Goal: Find specific page/section: Find specific page/section

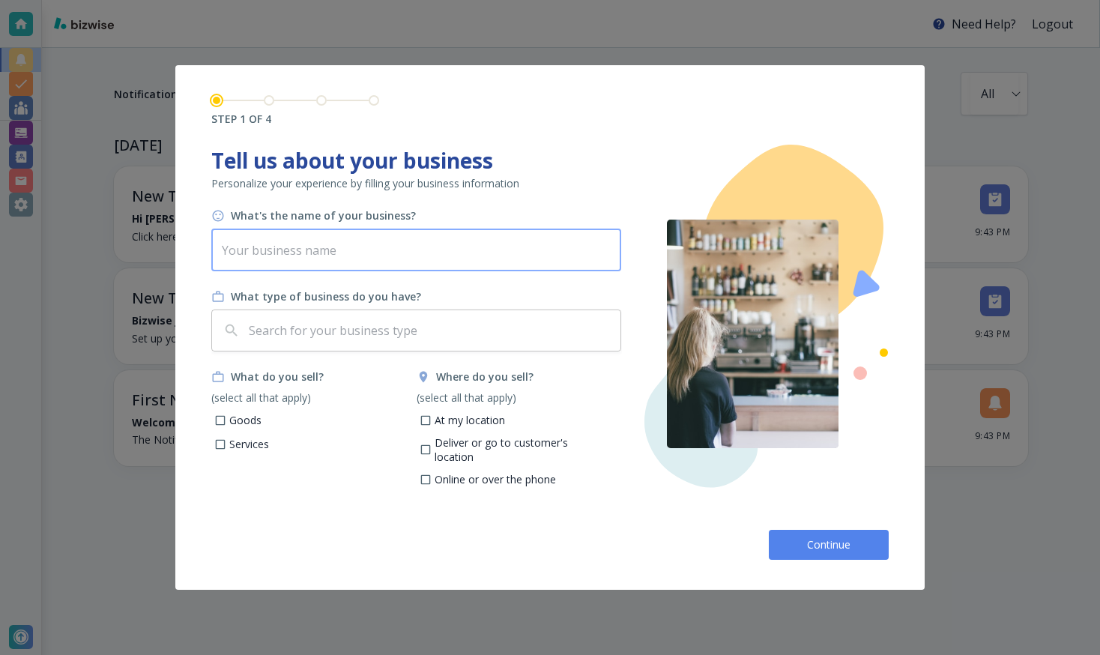
click at [483, 256] on input "text" at bounding box center [416, 250] width 410 height 42
click at [450, 328] on input "text" at bounding box center [430, 330] width 369 height 28
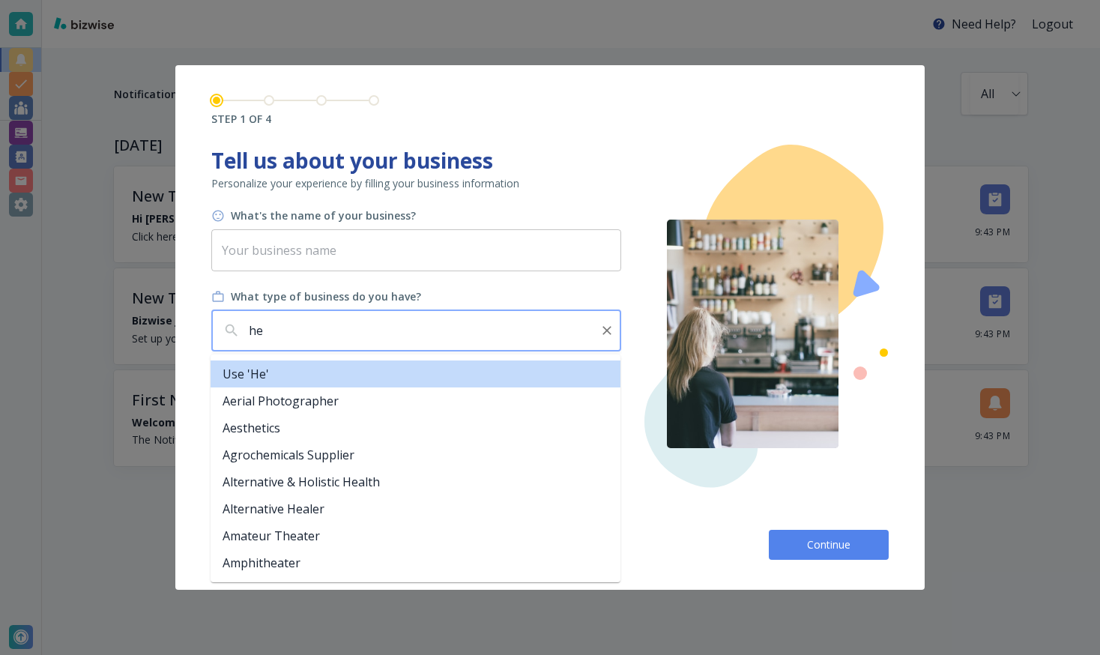
type input "h"
type input "d"
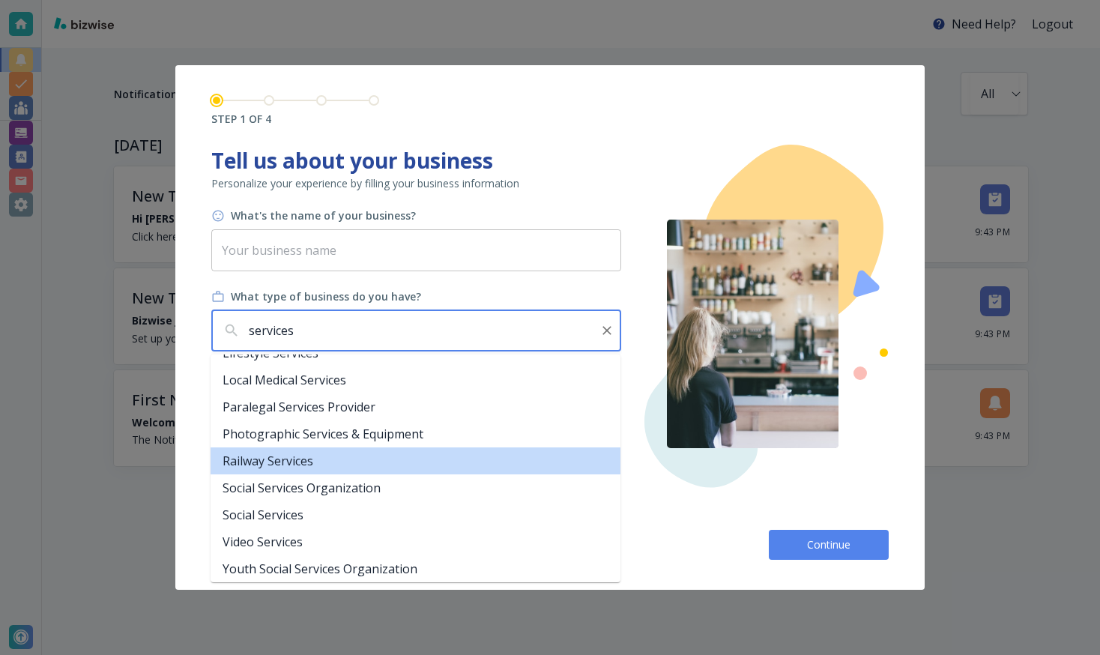
scroll to position [385, 0]
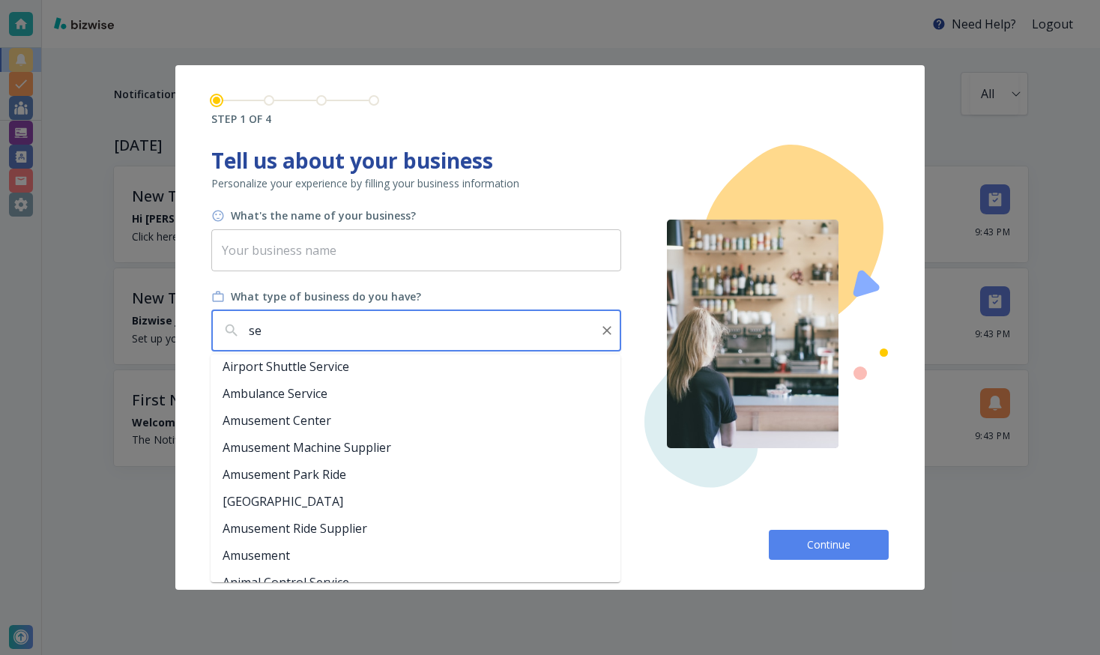
type input "s"
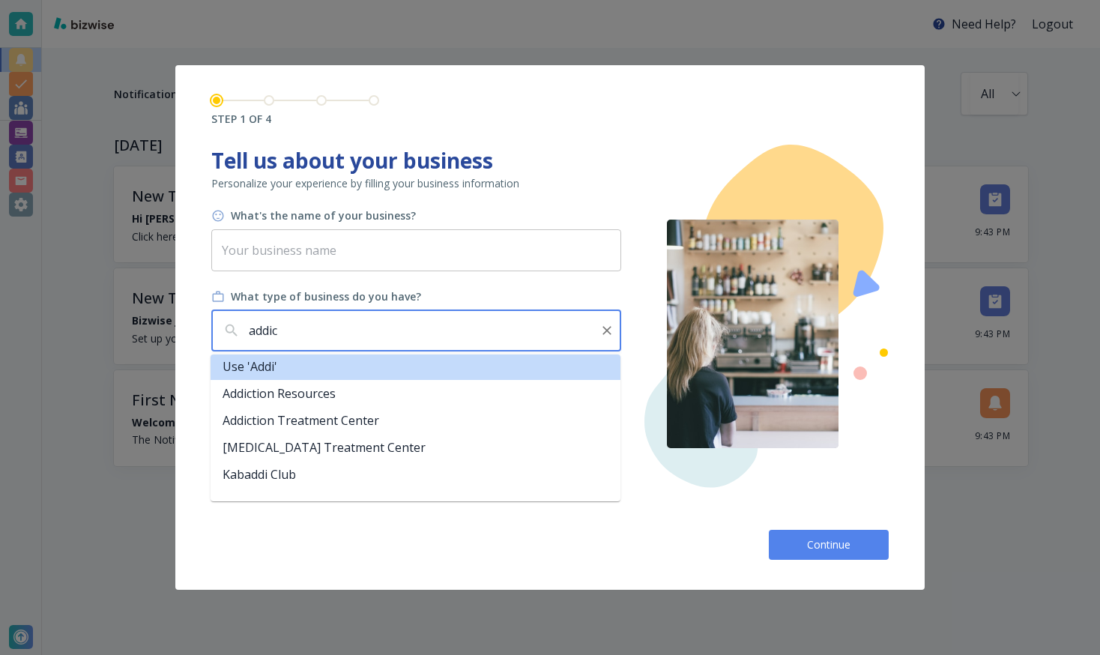
scroll to position [6, 0]
type input "addiction"
